Goal: Find contact information: Find contact information

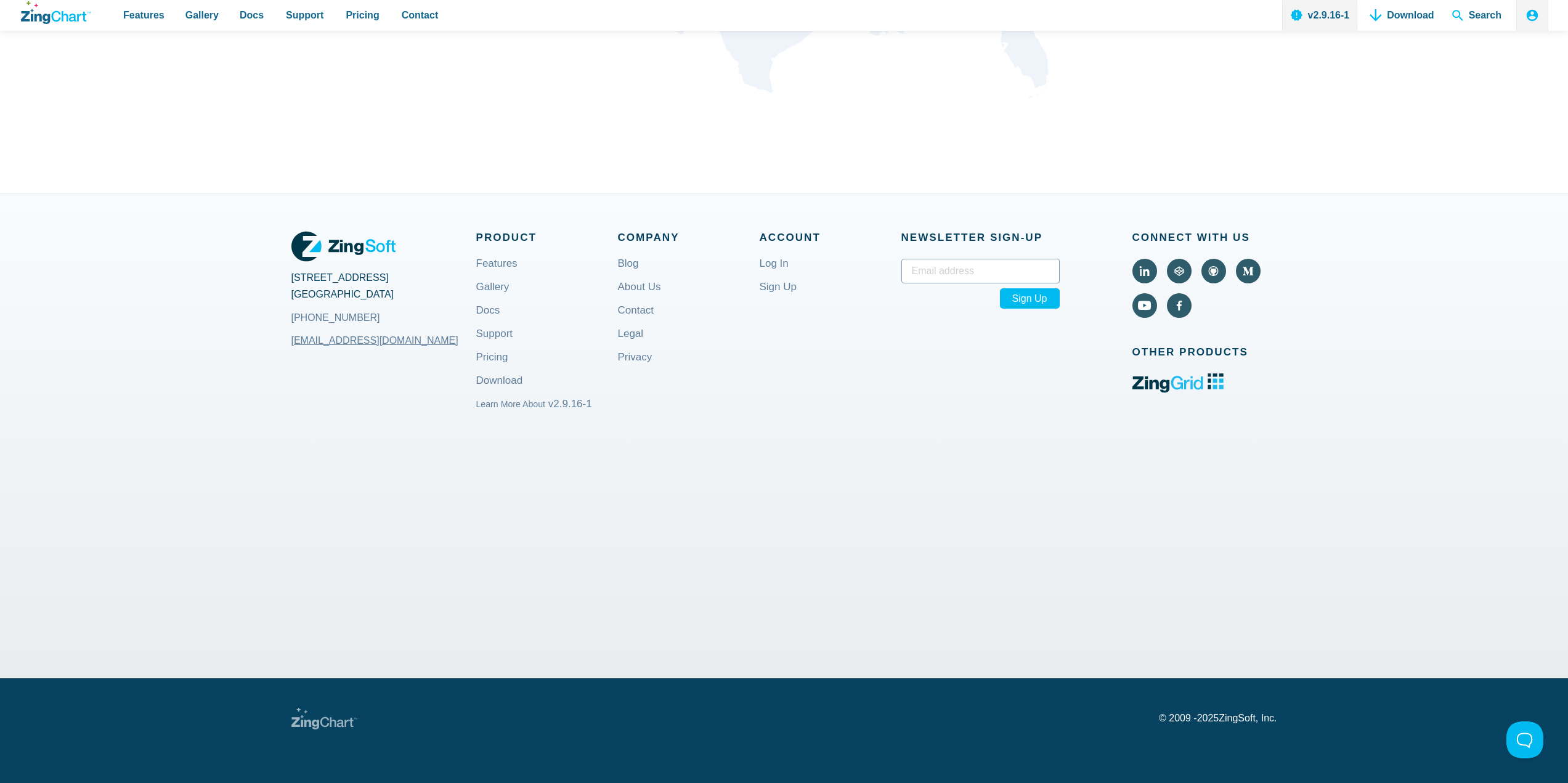
click at [1246, 726] on div "© [DATE] - [DATE] ZingSoft, Inc." at bounding box center [784, 718] width 986 height 21
click at [1234, 720] on p "© [DATE] - [DATE] ZingSoft, Inc." at bounding box center [1218, 718] width 118 height 10
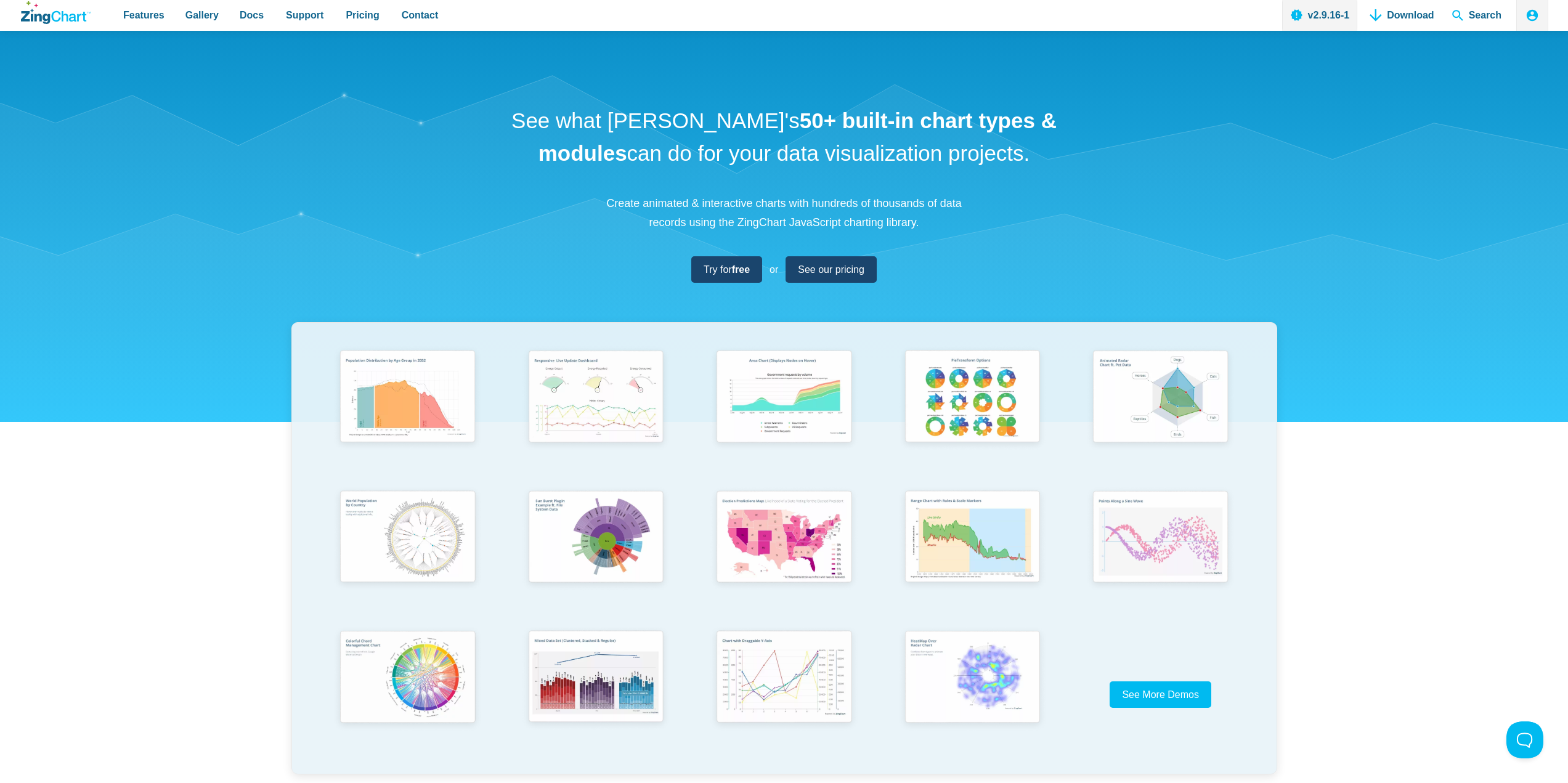
drag, startPoint x: 638, startPoint y: 118, endPoint x: 731, endPoint y: 125, distance: 93.3
click at [731, 125] on h1 "See what ZingChart's 50+ built-in chart types & modules can do for your data vi…" at bounding box center [785, 136] width 555 height 65
copy h1 "ZingChart"
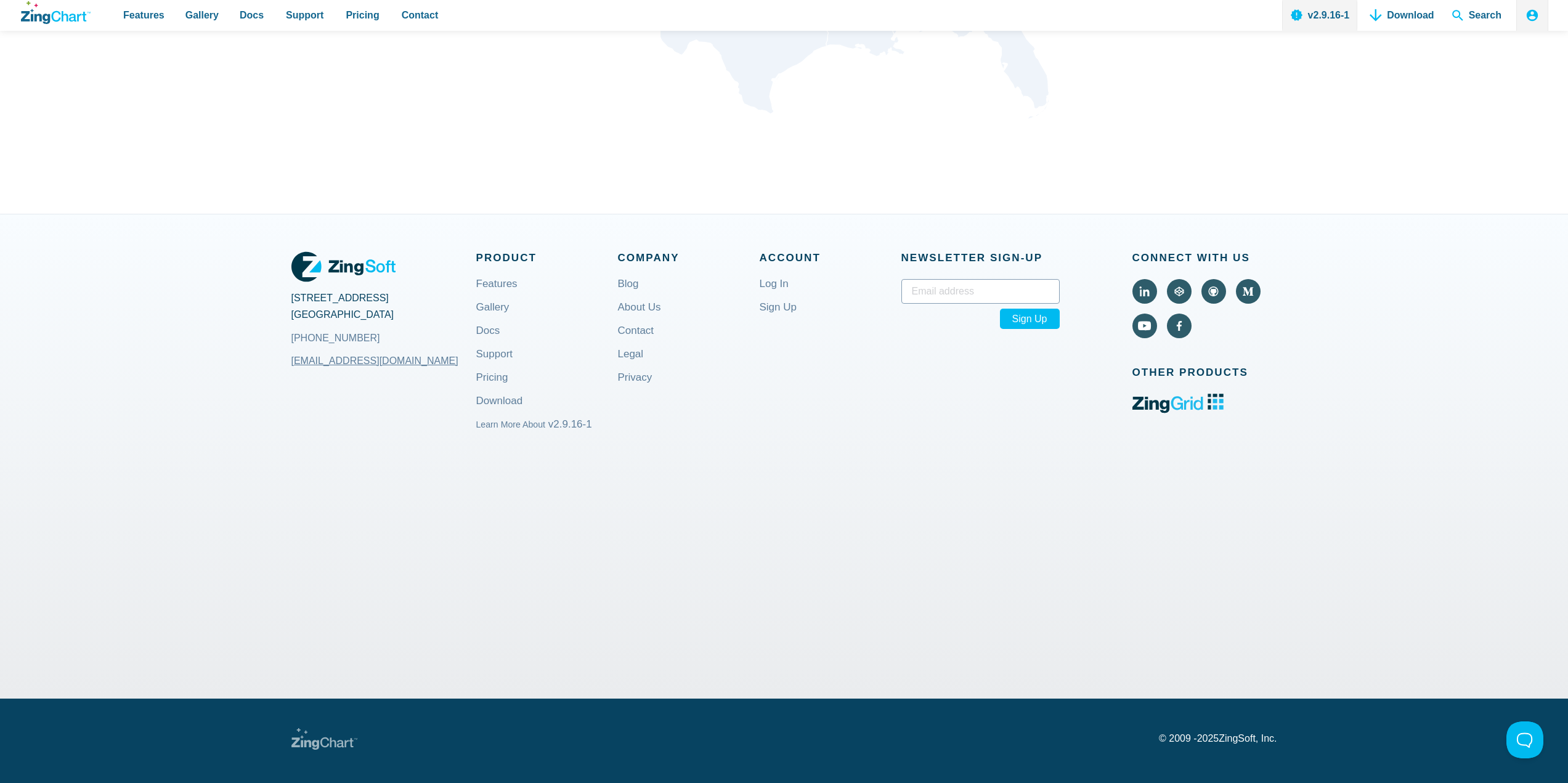
scroll to position [4578, 0]
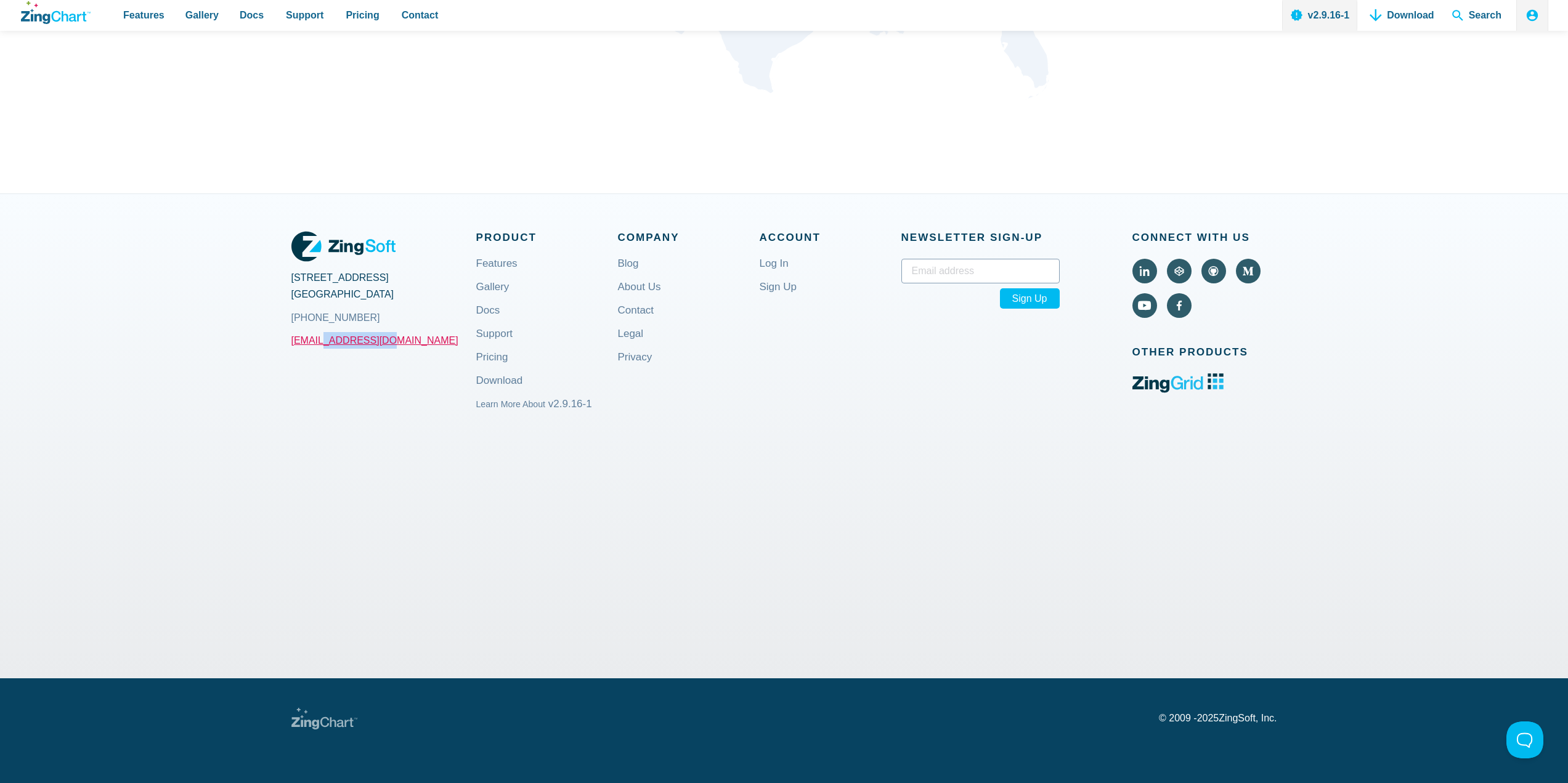
drag, startPoint x: 391, startPoint y: 346, endPoint x: 320, endPoint y: 344, distance: 71.0
click at [320, 344] on section "2105 Garnet Avenue San Diego, CA 92109 +1 (858) 490-5281 sales@zingsoft.com" at bounding box center [383, 328] width 185 height 200
copy link "zingsoft.com"
click at [1446, 334] on div "2105 Garnet Avenue San Diego, CA 92109 +1 (858) 490-5281 sales@zingsoft.com Pro…" at bounding box center [784, 436] width 1568 height 485
drag, startPoint x: 383, startPoint y: 339, endPoint x: 318, endPoint y: 343, distance: 65.1
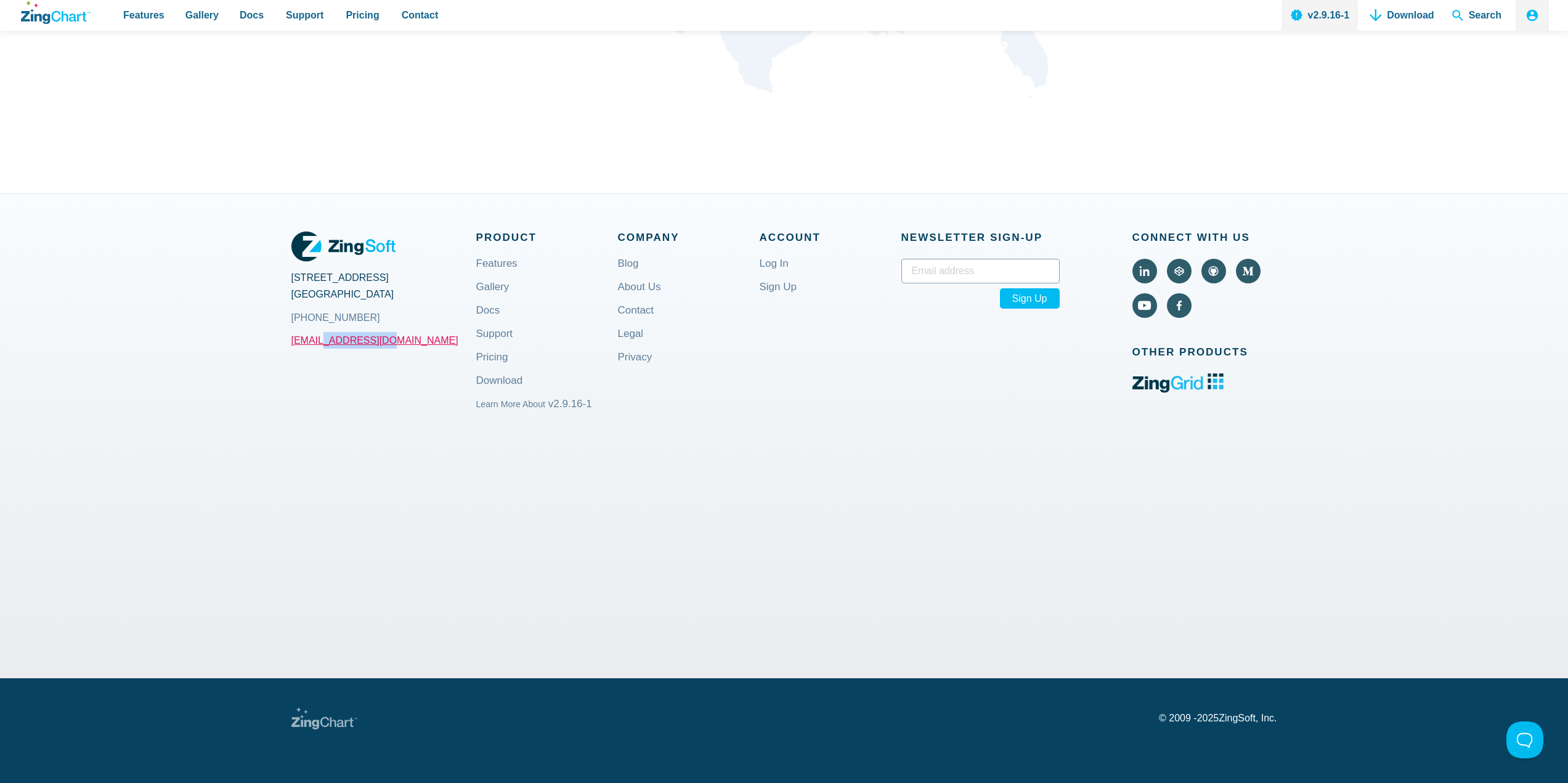
click at [318, 343] on section "2105 Garnet Avenue San Diego, CA 92109 +1 (858) 490-5281 sales@zingsoft.com" at bounding box center [383, 328] width 185 height 200
